Goal: Task Accomplishment & Management: Use online tool/utility

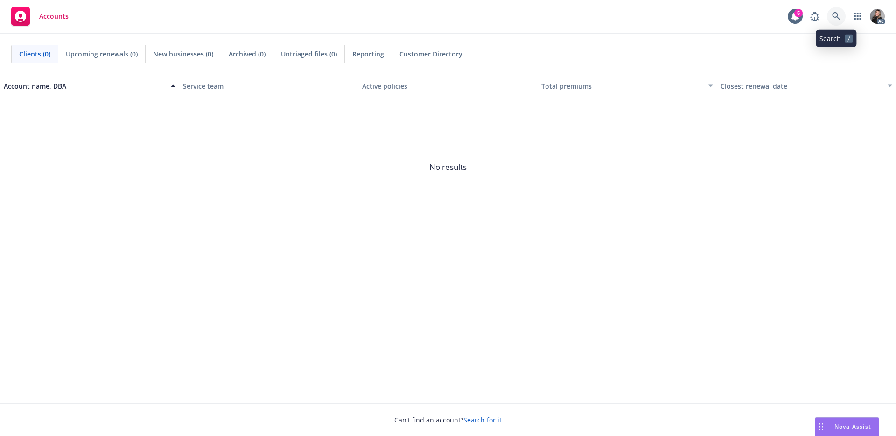
click at [835, 17] on icon at bounding box center [836, 16] width 8 height 8
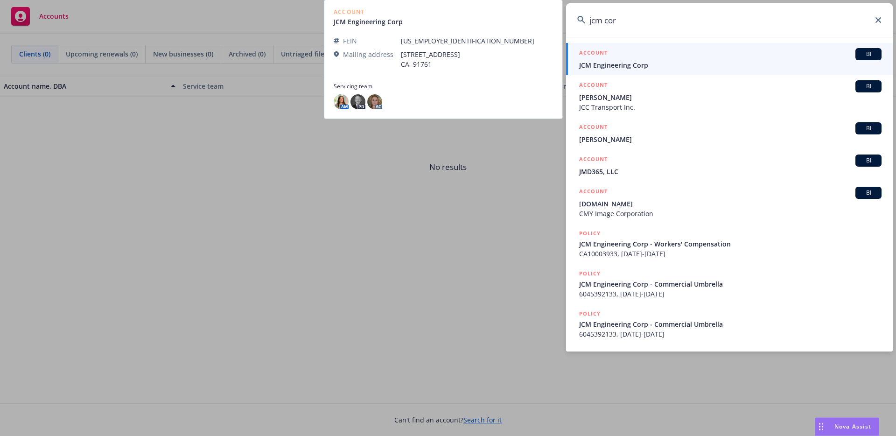
type input "jcm cor"
click at [666, 60] on span "JCM Engineering Corp" at bounding box center [730, 65] width 302 height 10
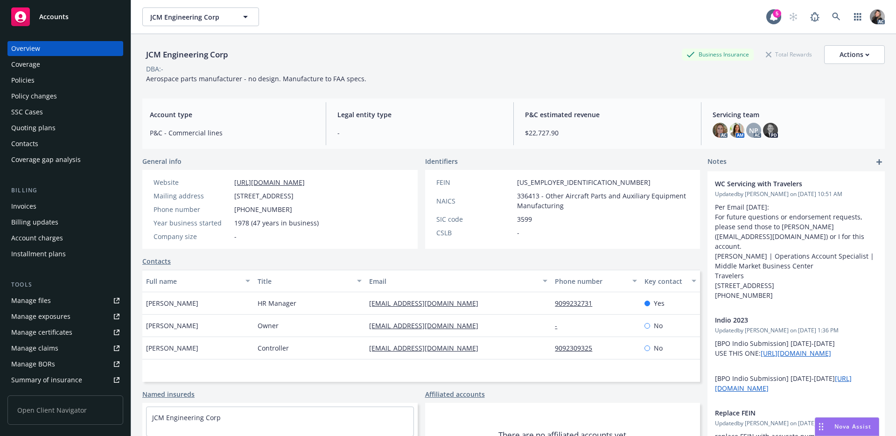
click at [44, 88] on div "Overview Coverage Policies Policy changes SSC Cases Quoting plans Contacts Cove…" at bounding box center [65, 104] width 116 height 126
click at [45, 78] on div "Policies" at bounding box center [65, 80] width 108 height 15
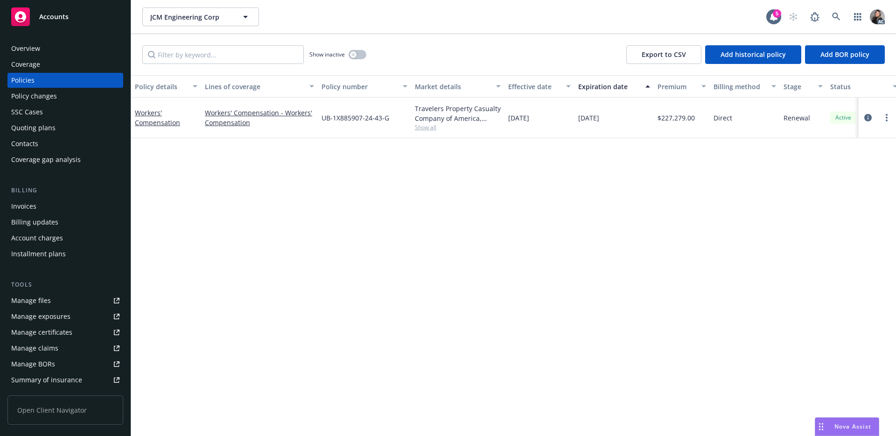
click at [354, 158] on div "Policy details Lines of coverage Policy number Market details Effective date Ex…" at bounding box center [513, 255] width 764 height 361
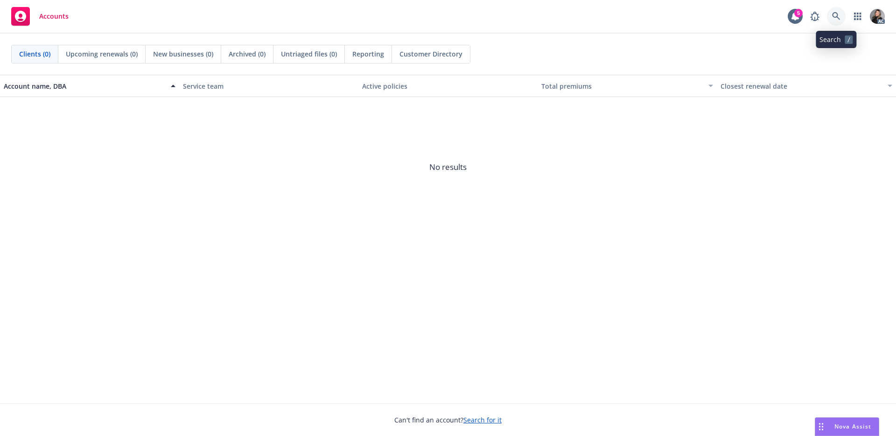
click at [829, 16] on link at bounding box center [836, 16] width 19 height 19
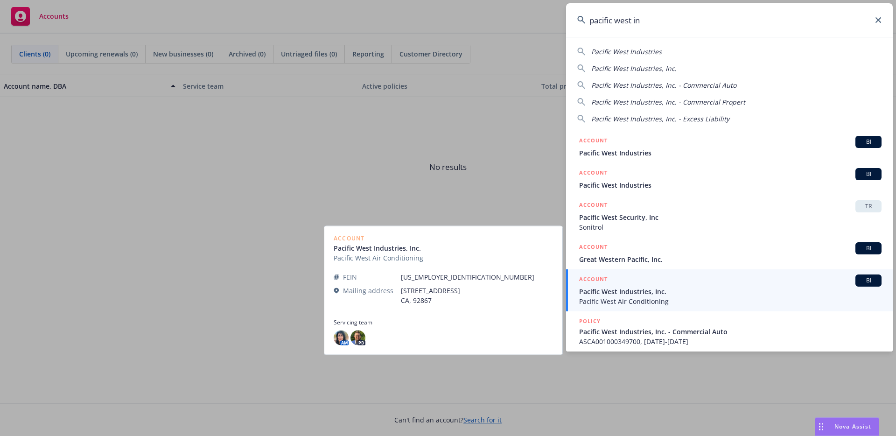
type input "pacific west in"
click at [637, 286] on span "Pacific West Industries, Inc." at bounding box center [730, 291] width 302 height 10
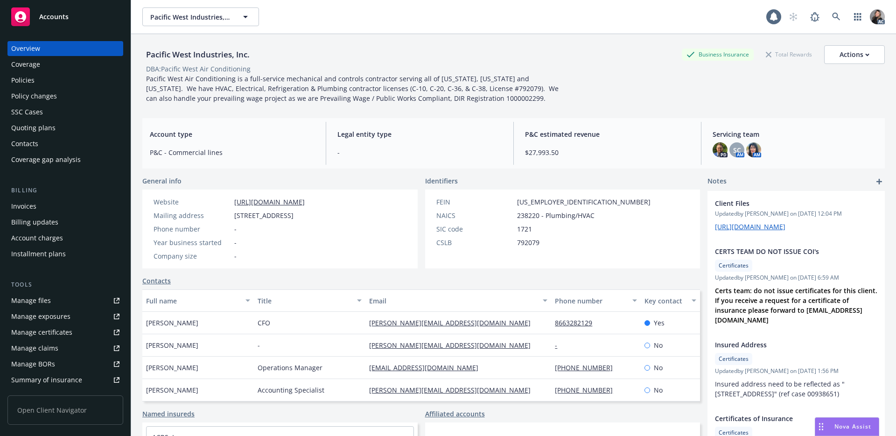
click at [28, 76] on div "Policies" at bounding box center [22, 80] width 23 height 15
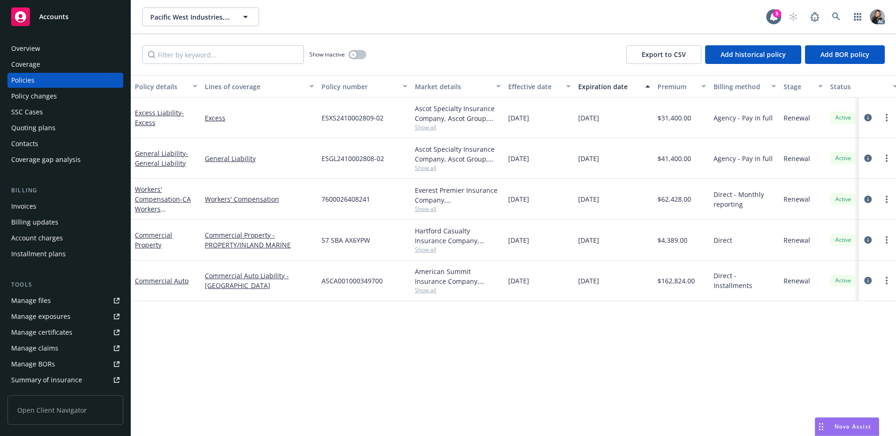
click at [429, 208] on span "Show all" at bounding box center [458, 209] width 86 height 8
click at [587, 344] on div "Policy details Lines of coverage Policy number Market details Effective date Ex…" at bounding box center [513, 255] width 764 height 361
click at [870, 202] on icon "circleInformation" at bounding box center [867, 198] width 7 height 7
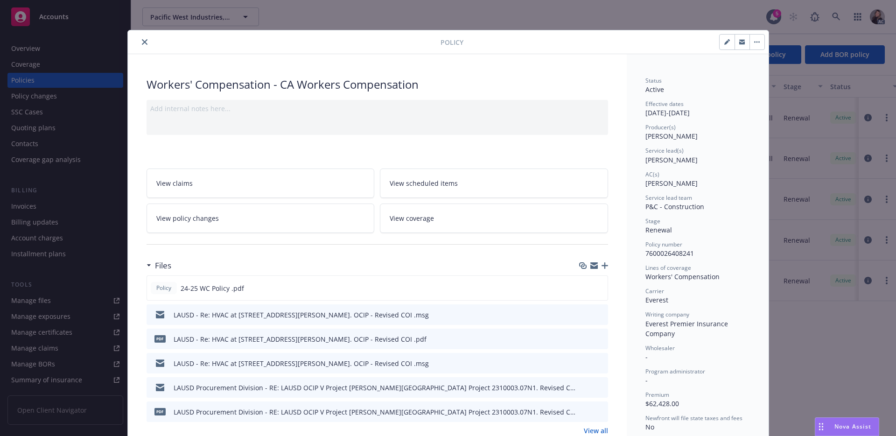
click at [144, 47] on div at bounding box center [286, 41] width 309 height 11
click at [142, 41] on icon "close" at bounding box center [145, 42] width 6 height 6
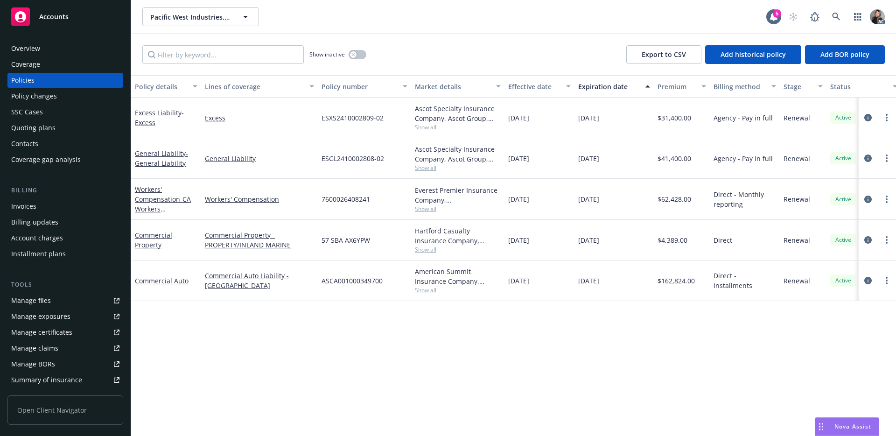
click at [43, 47] on div "Overview" at bounding box center [65, 48] width 108 height 15
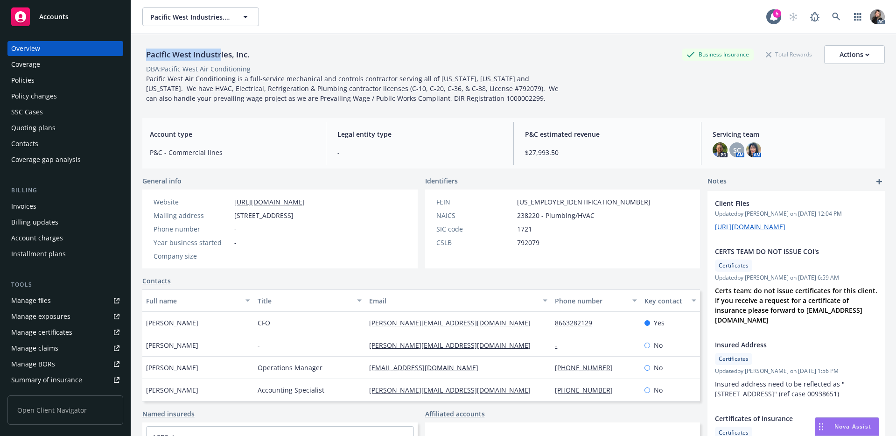
drag, startPoint x: 147, startPoint y: 53, endPoint x: 222, endPoint y: 54, distance: 75.6
click at [222, 54] on div "Pacific West Industries, Inc." at bounding box center [197, 55] width 111 height 12
copy div "Pacific West Industr"
click at [46, 353] on div "Manage claims" at bounding box center [34, 347] width 47 height 15
click at [34, 81] on div "Policies" at bounding box center [65, 80] width 108 height 15
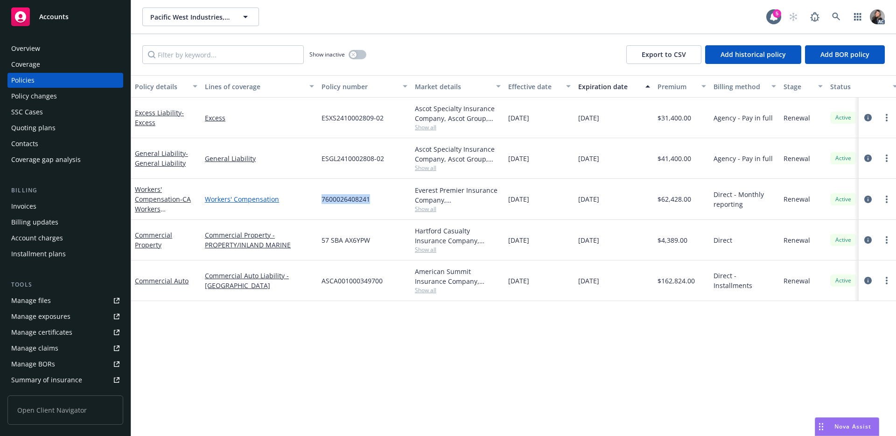
drag, startPoint x: 376, startPoint y: 198, endPoint x: 307, endPoint y: 202, distance: 69.7
click at [307, 202] on div "Workers' Compensation - CA Workers Compensation Workers' Compensation 760002640…" at bounding box center [581, 199] width 900 height 41
copy div "7600026408241"
click at [867, 197] on icon "circleInformation" at bounding box center [867, 198] width 7 height 7
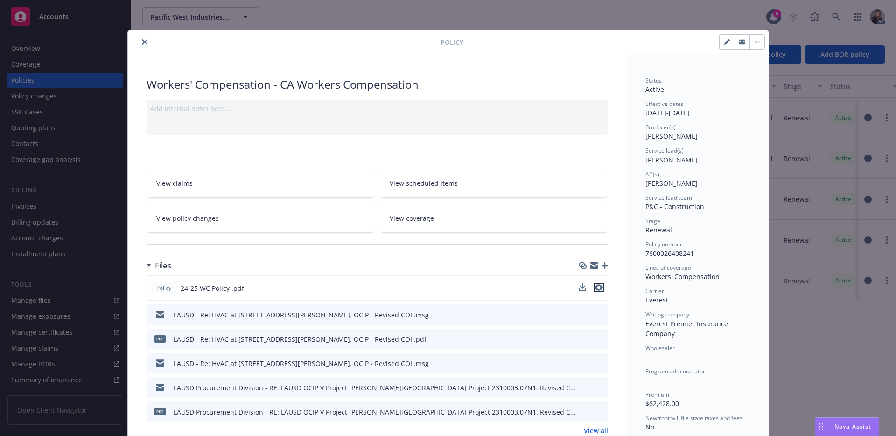
click at [595, 288] on icon "preview file" at bounding box center [598, 287] width 8 height 7
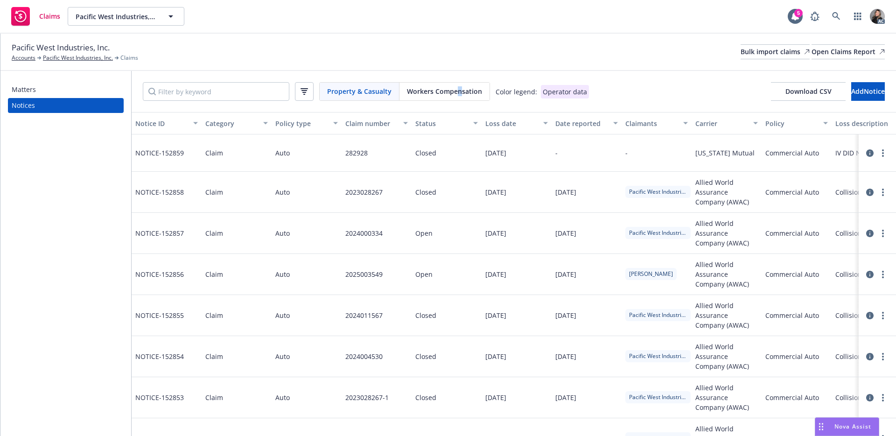
click at [454, 92] on span "Workers Compensation" at bounding box center [444, 91] width 75 height 10
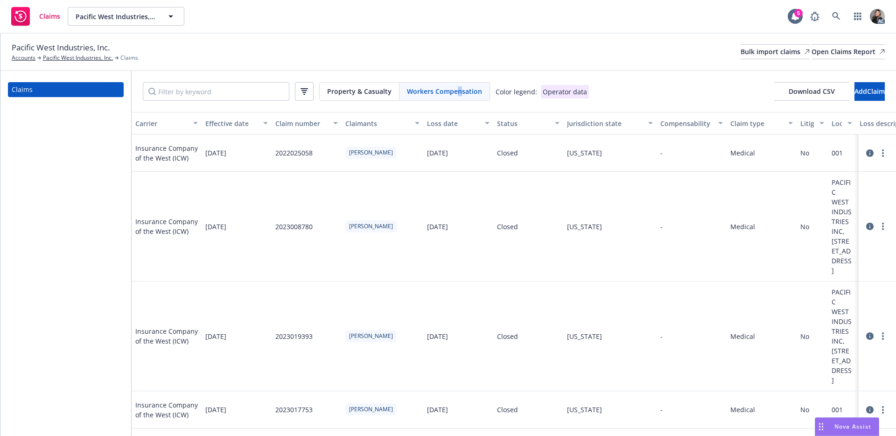
click at [503, 125] on div "Status" at bounding box center [523, 123] width 52 height 10
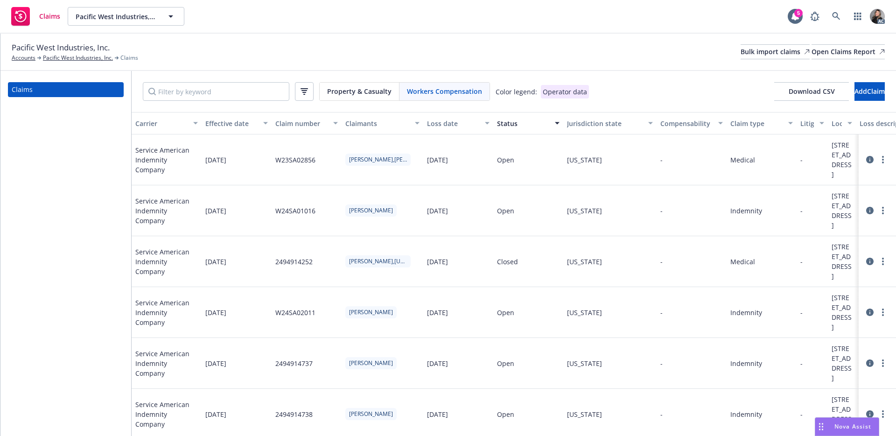
click at [609, 57] on div "Pacific West Industries, Inc. Accounts Pacific West Industries, Inc. Claims Bul…" at bounding box center [448, 52] width 873 height 21
click at [62, 60] on link "Pacific West Industries, Inc." at bounding box center [78, 58] width 70 height 8
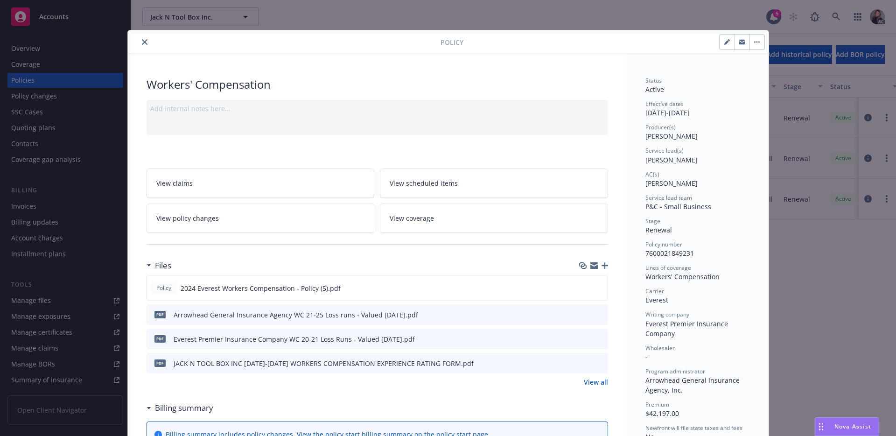
scroll to position [176, 0]
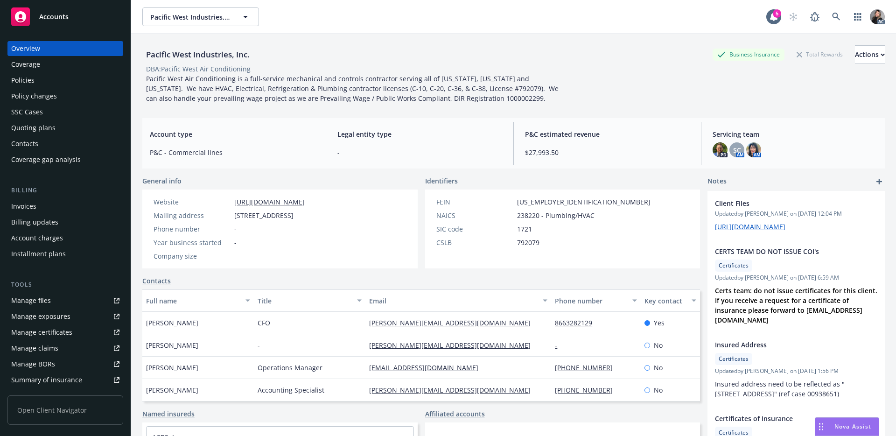
click at [28, 78] on div "Policies" at bounding box center [22, 80] width 23 height 15
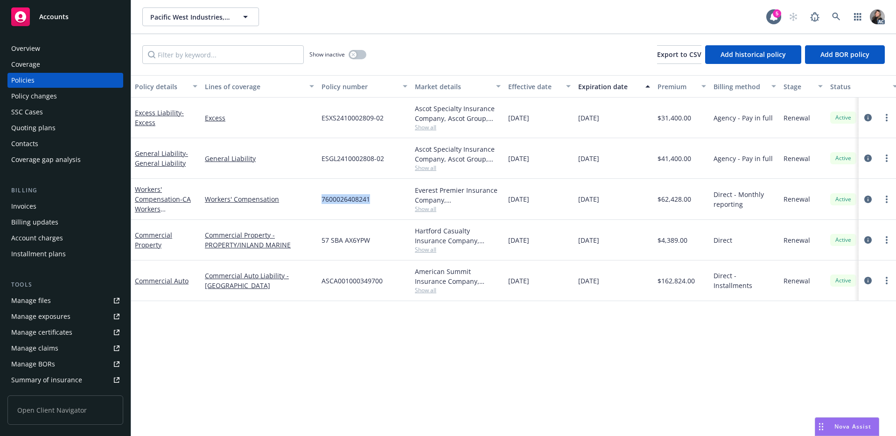
drag, startPoint x: 376, startPoint y: 198, endPoint x: 319, endPoint y: 199, distance: 57.4
click at [319, 199] on div "7600026408241" at bounding box center [364, 199] width 93 height 41
copy span "7600026408241"
click at [428, 212] on span "Show all" at bounding box center [458, 209] width 86 height 8
click at [575, 349] on div "Policy details Lines of coverage Policy number Market details Effective date Ex…" at bounding box center [513, 255] width 764 height 361
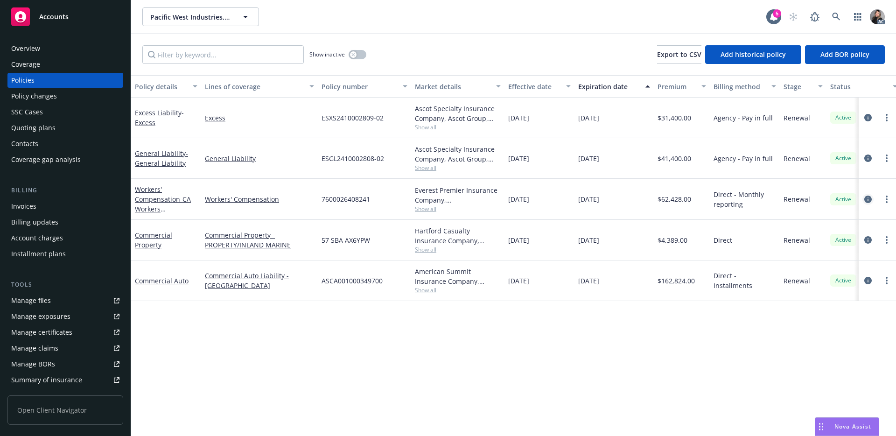
click at [867, 200] on icon "circleInformation" at bounding box center [867, 198] width 7 height 7
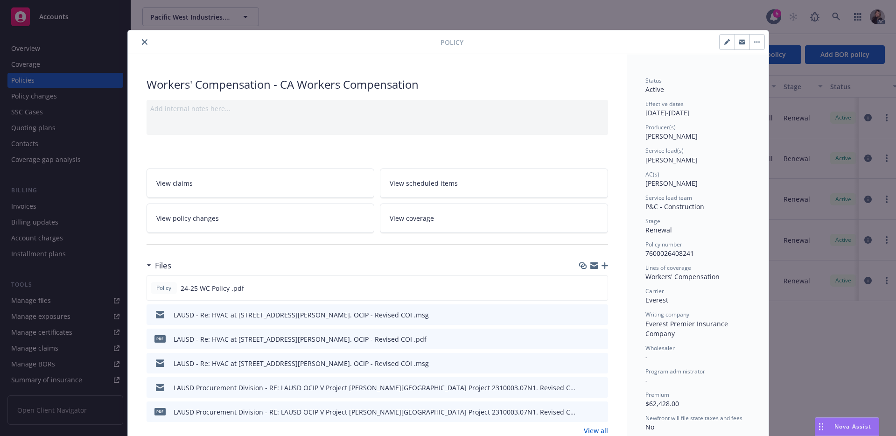
click at [142, 44] on icon "close" at bounding box center [145, 42] width 6 height 6
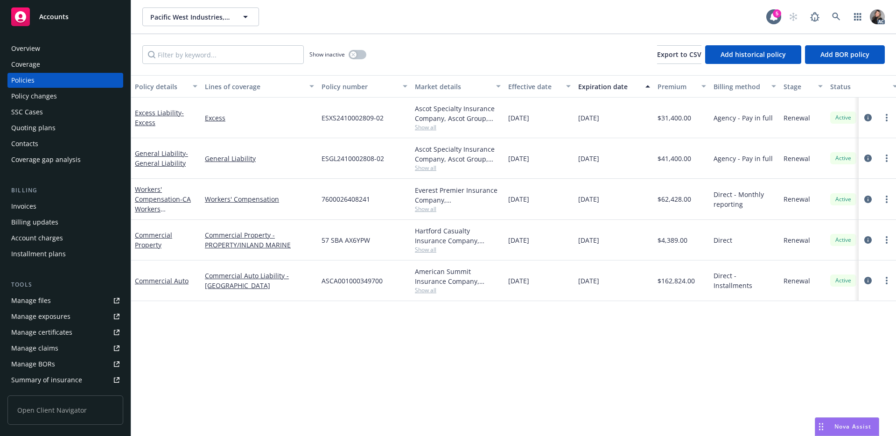
click at [47, 337] on div "Manage certificates" at bounding box center [41, 332] width 61 height 15
click at [49, 342] on div "Manage claims" at bounding box center [34, 347] width 47 height 15
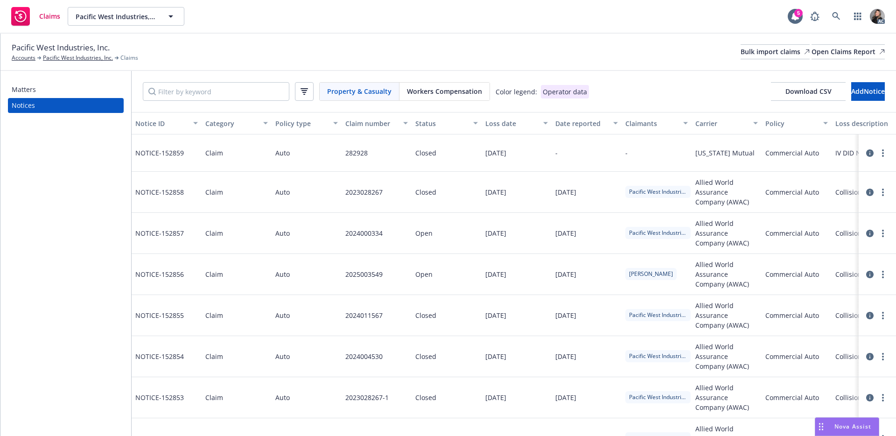
click at [443, 86] on span "Workers Compensation" at bounding box center [444, 91] width 75 height 10
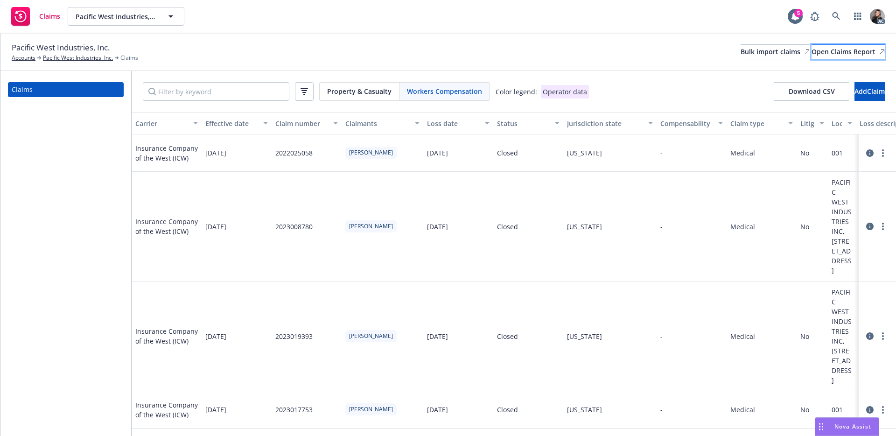
click at [840, 49] on div "Open Claims Report" at bounding box center [847, 52] width 73 height 14
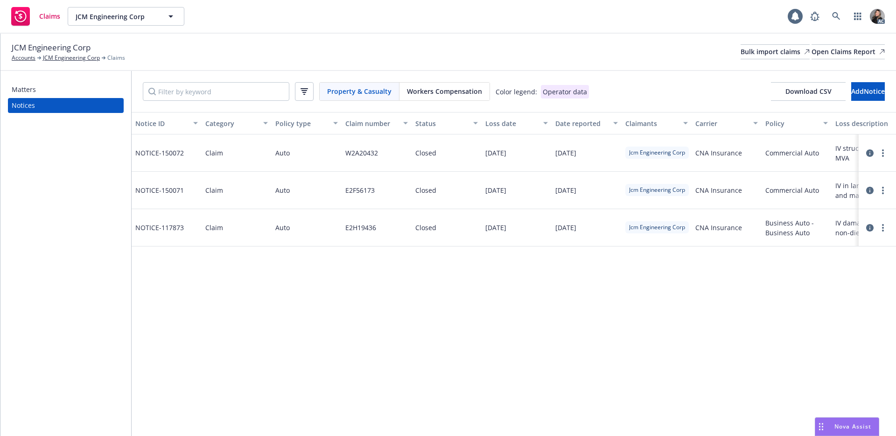
click at [438, 100] on div "Workers Compensation" at bounding box center [444, 92] width 90 height 18
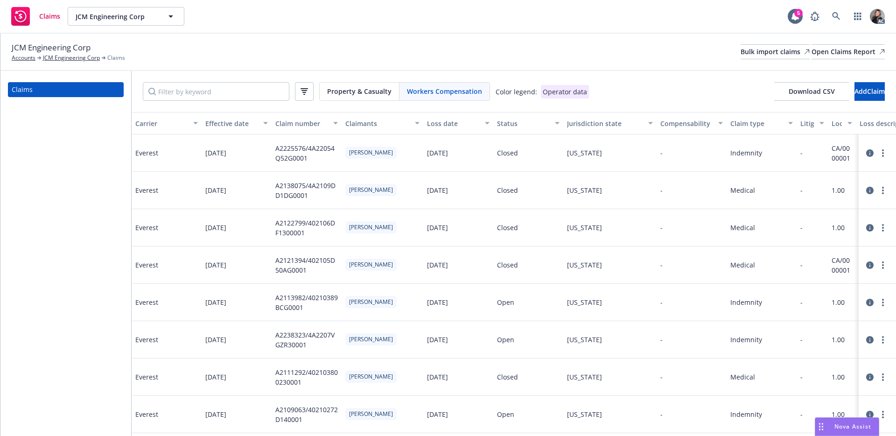
click at [508, 122] on div "Status" at bounding box center [523, 123] width 52 height 10
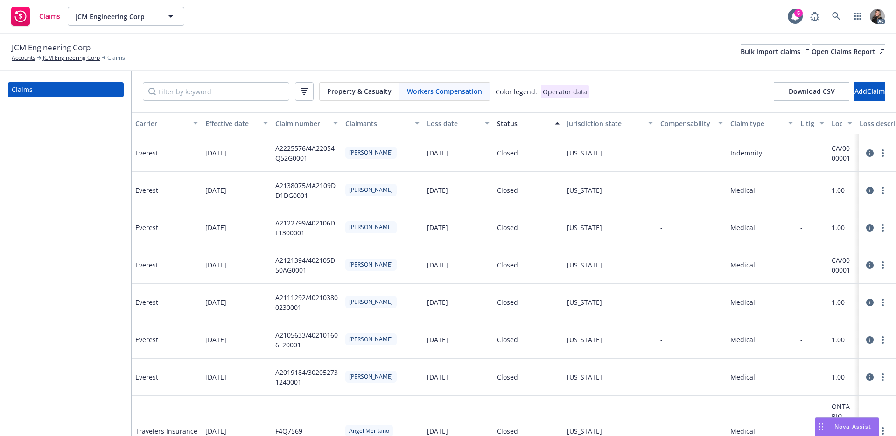
click at [508, 122] on div "Status" at bounding box center [523, 123] width 52 height 10
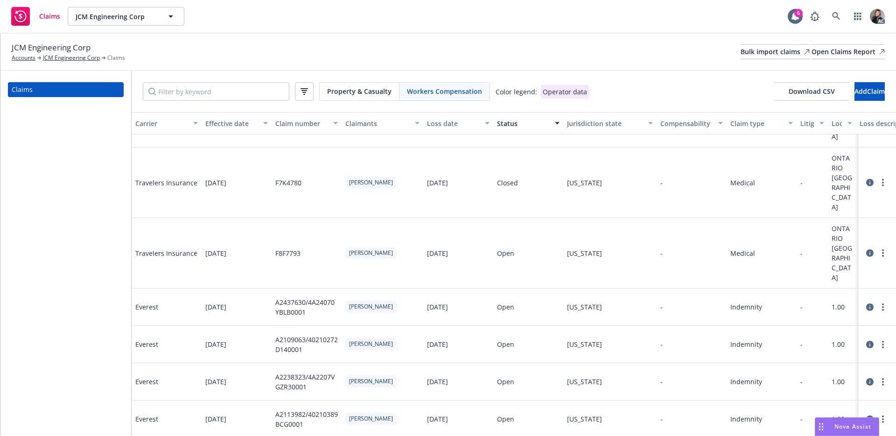
scroll to position [242, 0]
